Goal: Task Accomplishment & Management: Use online tool/utility

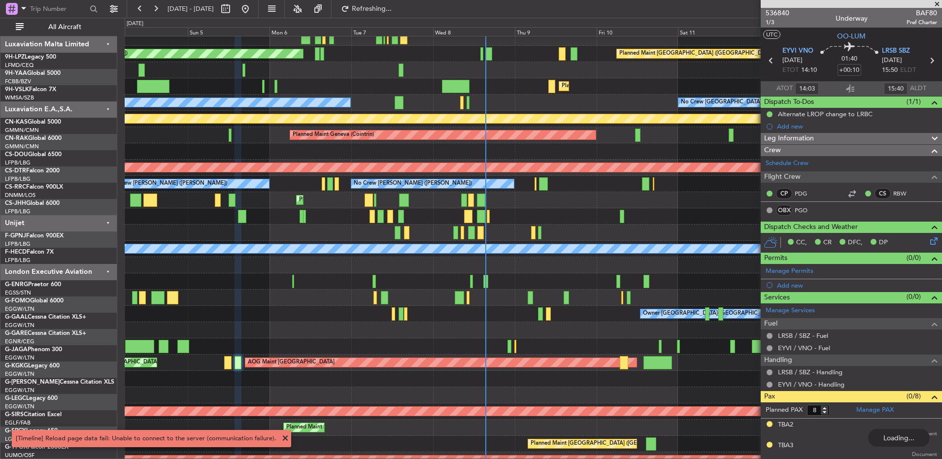
scroll to position [592, 0]
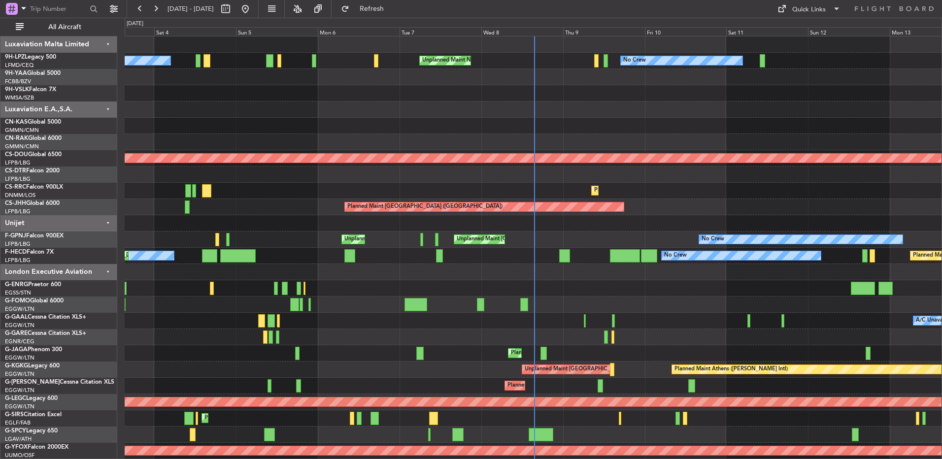
click at [473, 104] on div at bounding box center [533, 109] width 817 height 16
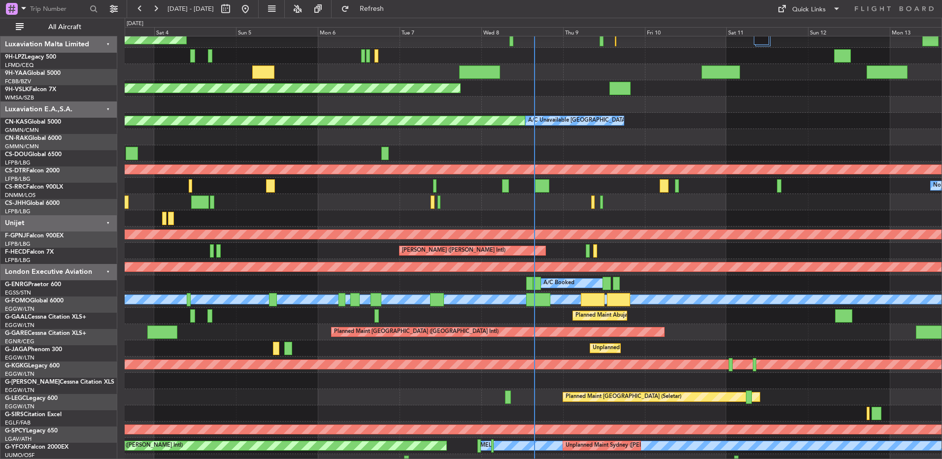
scroll to position [1143, 0]
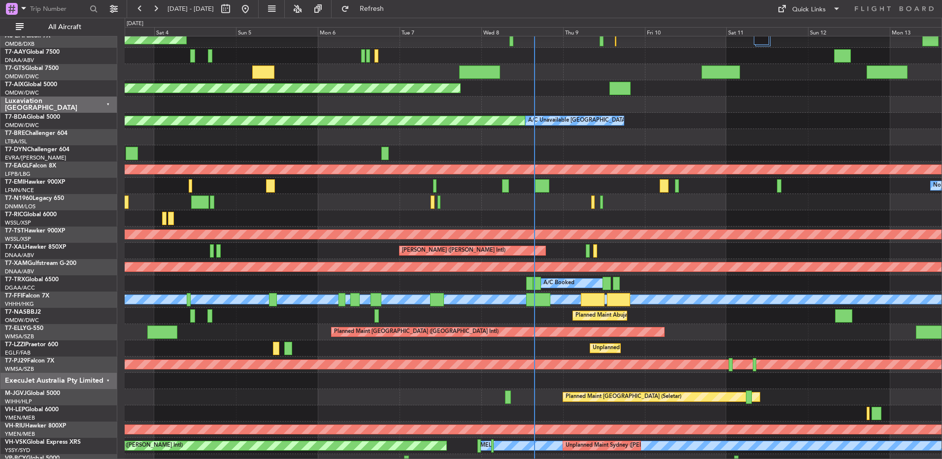
click at [765, 110] on div at bounding box center [533, 105] width 817 height 16
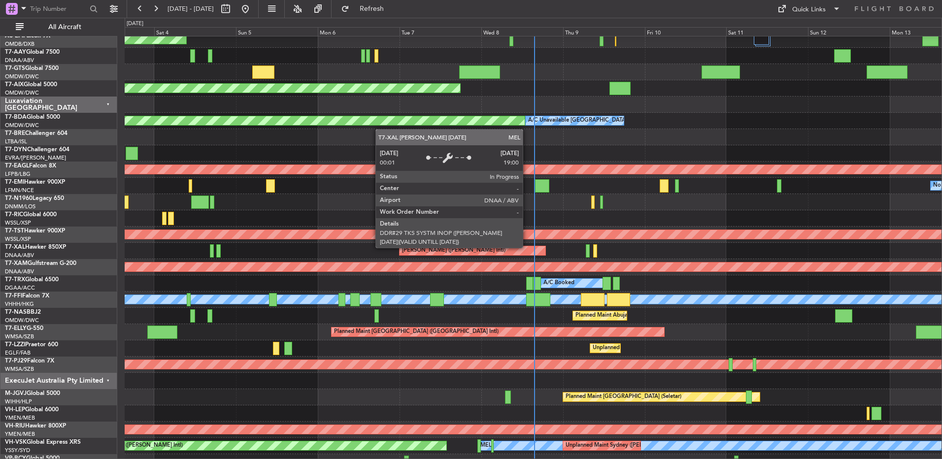
click at [526, 250] on div "MEL Abuja (Nnamdi Azikiwe Intl)" at bounding box center [473, 250] width 146 height 9
